Goal: Information Seeking & Learning: Learn about a topic

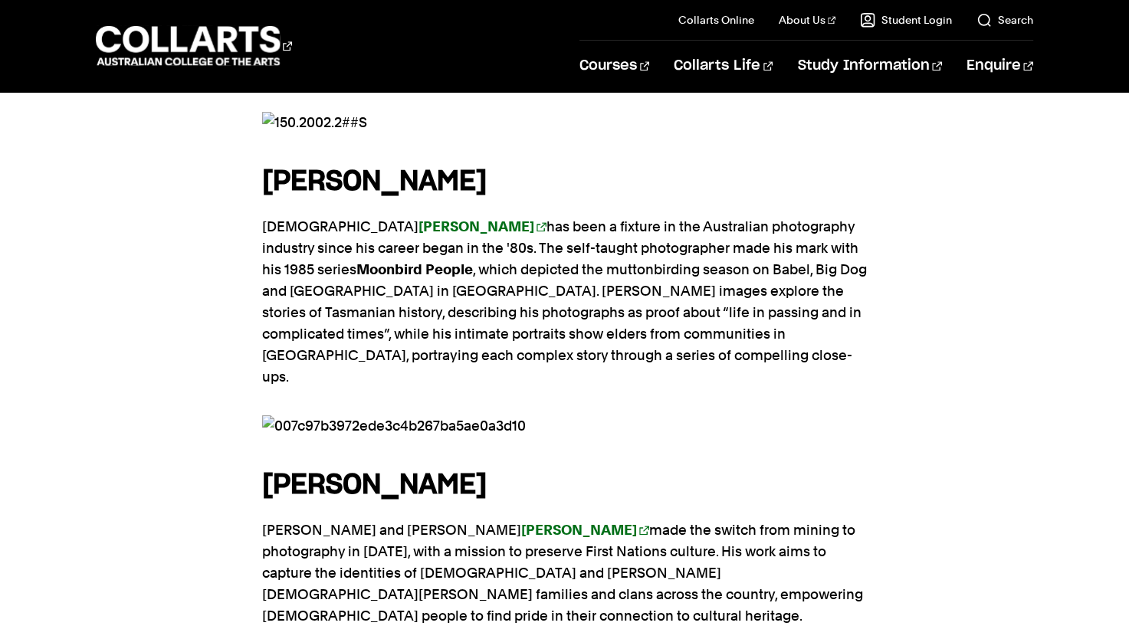
scroll to position [1433, 0]
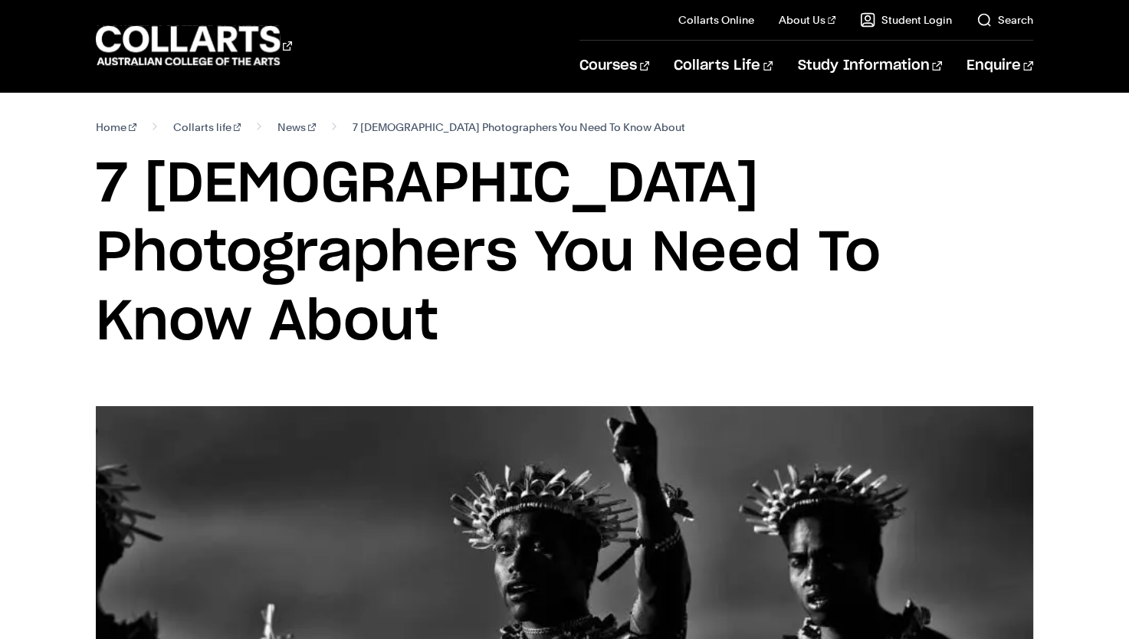
click at [105, 122] on link "Home" at bounding box center [116, 126] width 41 height 21
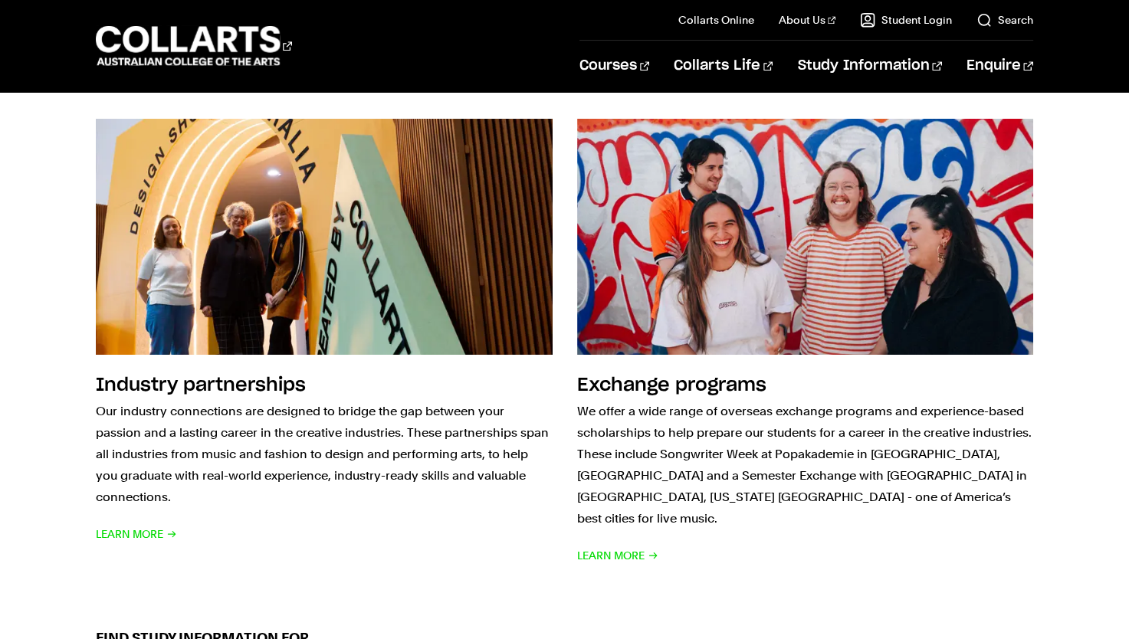
scroll to position [1437, 0]
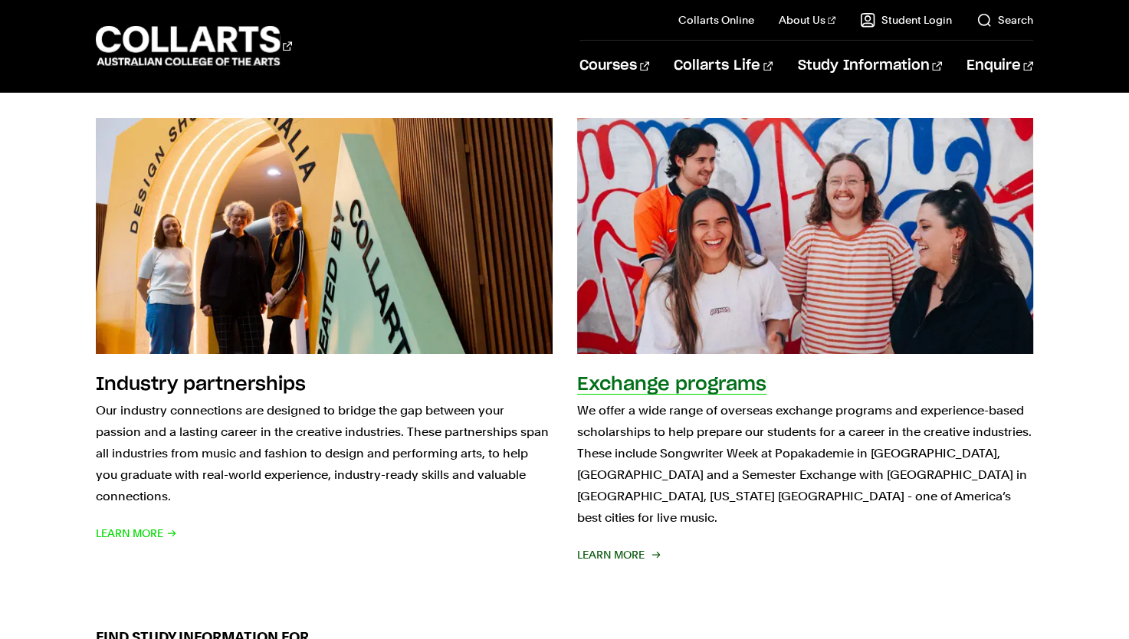
click at [834, 386] on div "Exchange programs We offer a wide range of overseas exchange programs and exper…" at bounding box center [805, 468] width 456 height 193
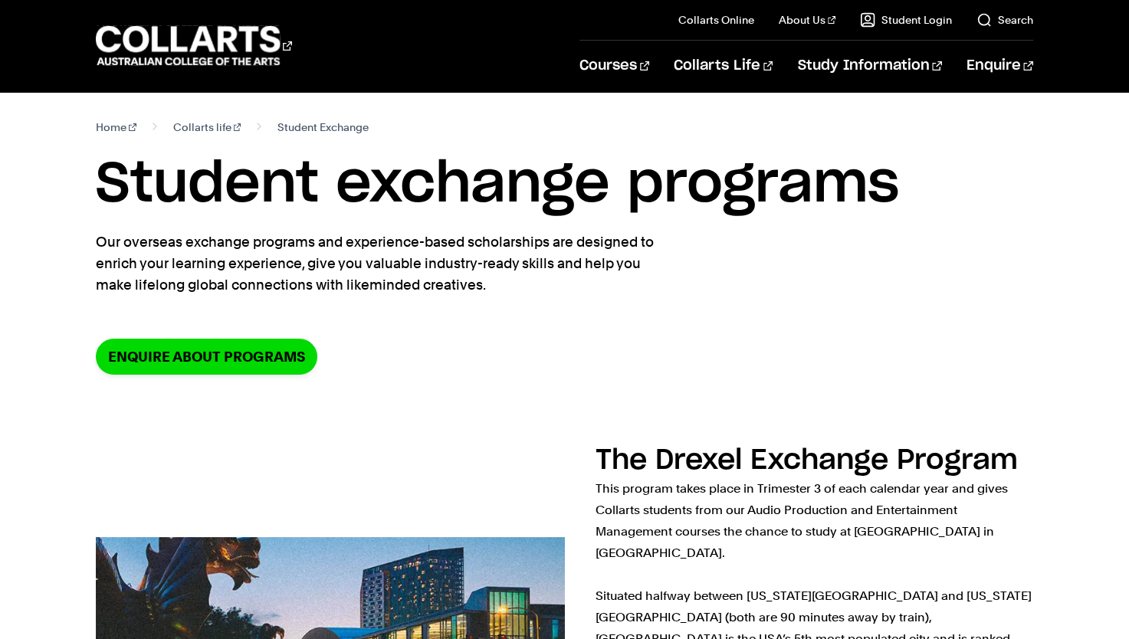
click at [870, 285] on section "Home Collarts life Student Exchange Student exchange programs Our overseas exch…" at bounding box center [564, 258] width 937 height 332
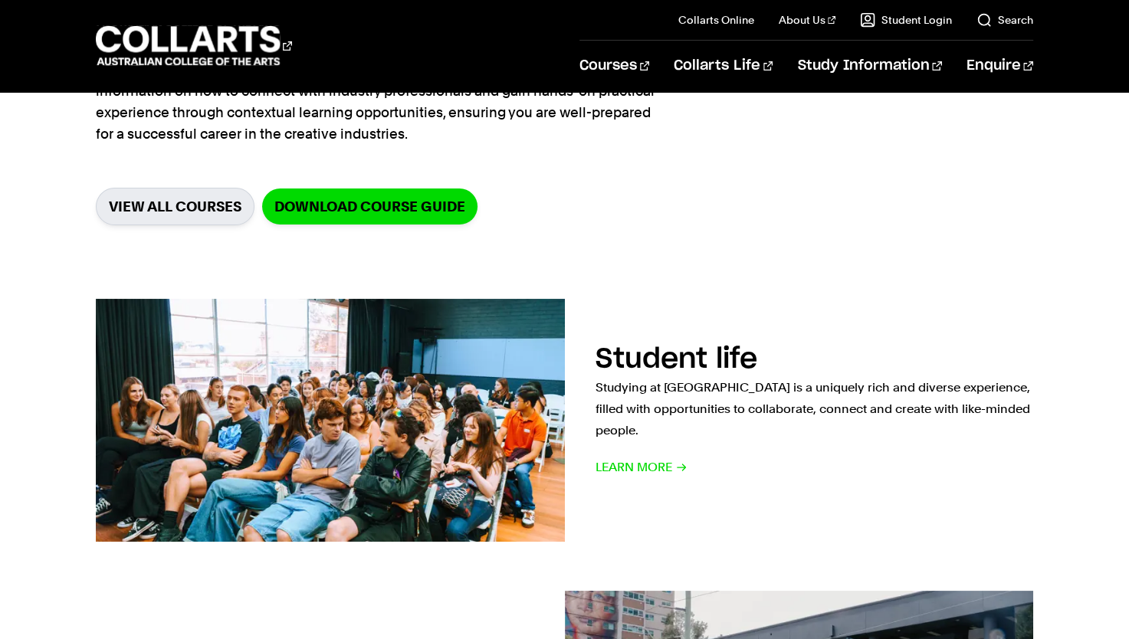
scroll to position [409, 0]
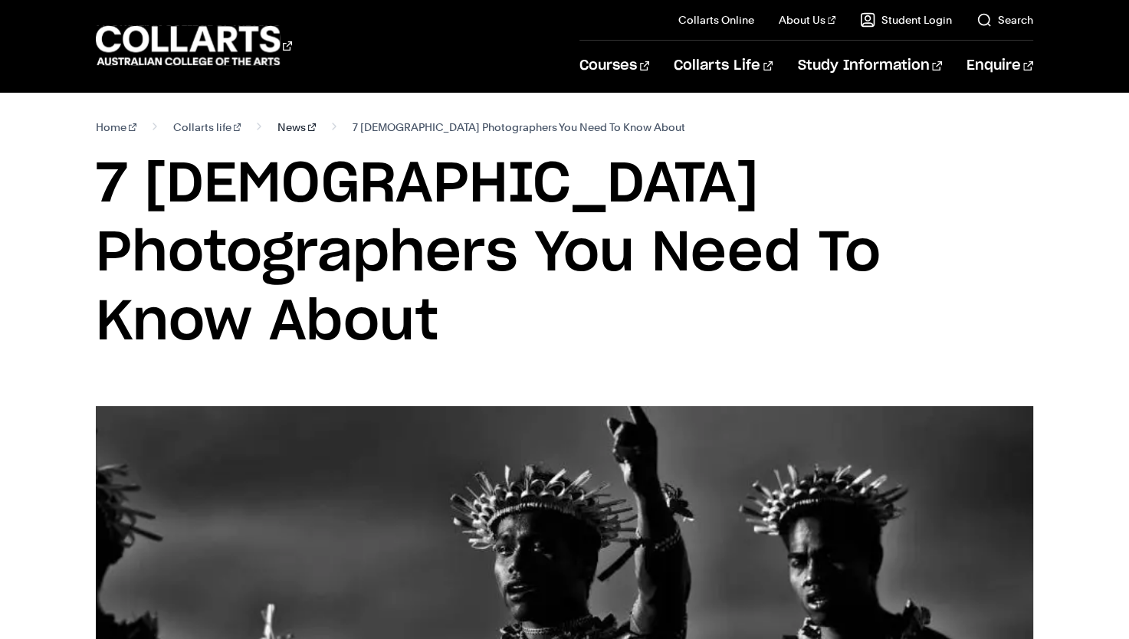
click at [277, 126] on link "News" at bounding box center [296, 126] width 38 height 21
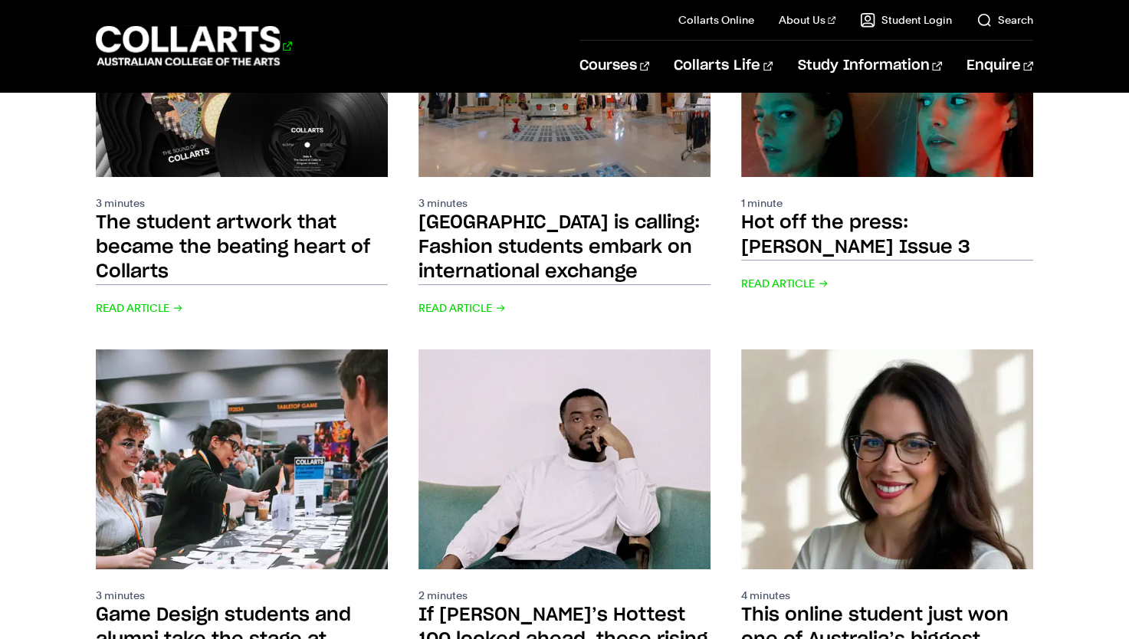
scroll to position [1267, 0]
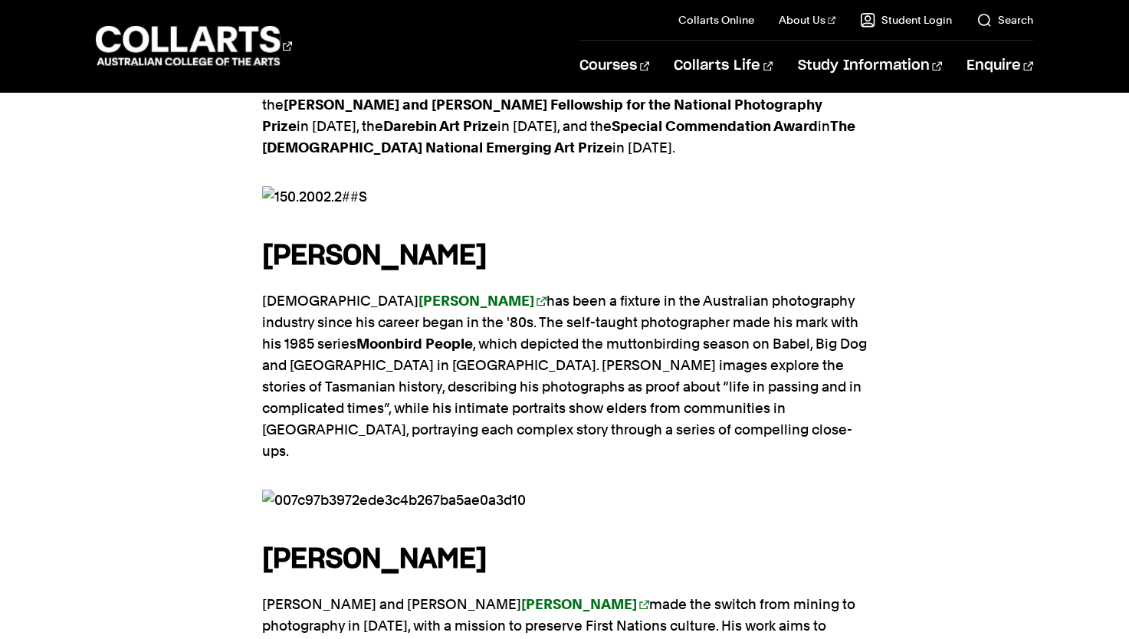
scroll to position [1360, 0]
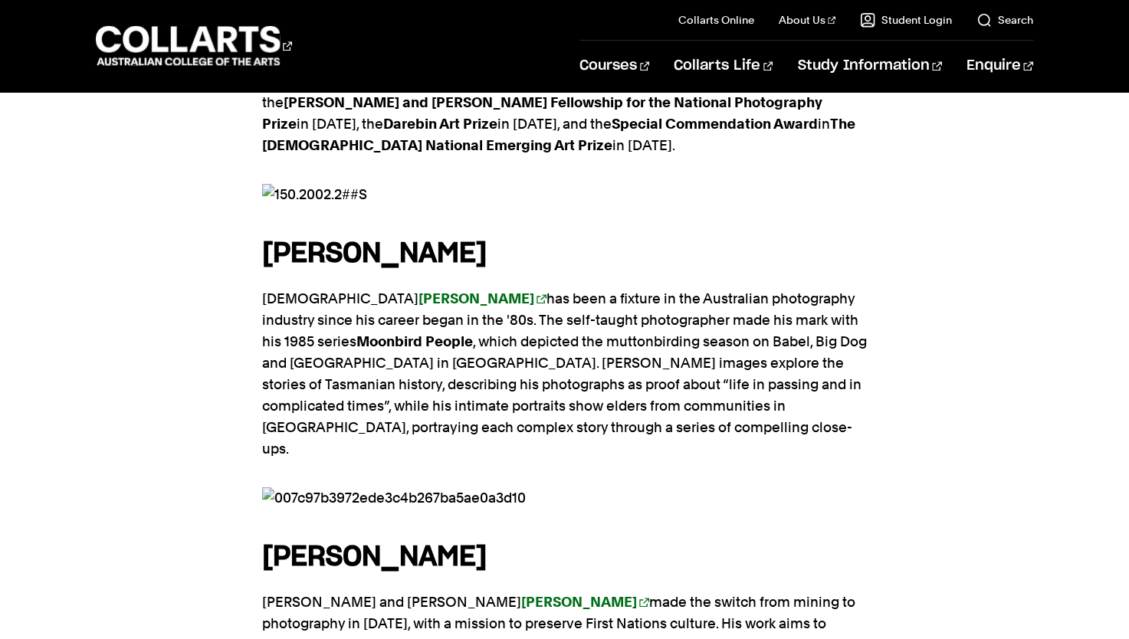
click at [369, 487] on img at bounding box center [564, 497] width 605 height 21
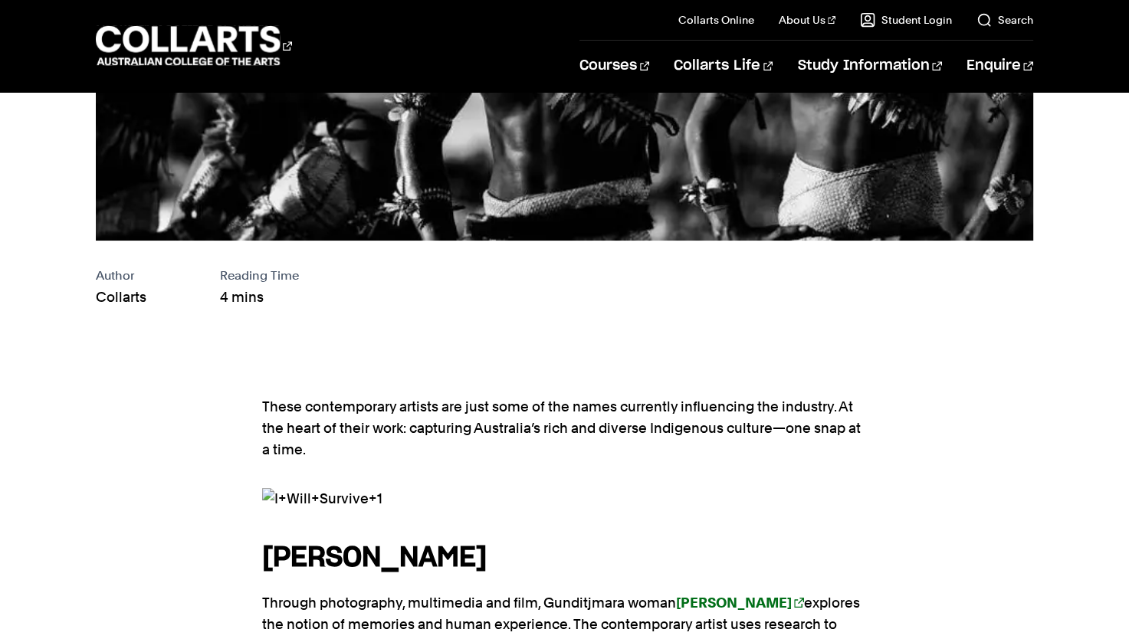
scroll to position [0, 0]
